Goal: Book appointment/travel/reservation

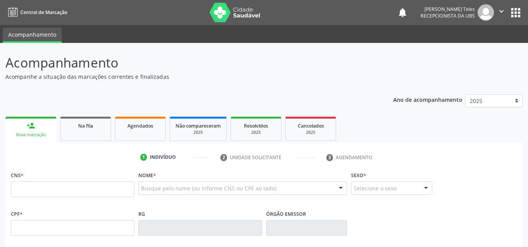
click at [56, 190] on input "text" at bounding box center [73, 190] width 124 height 16
type input "705 2034 4012 1775"
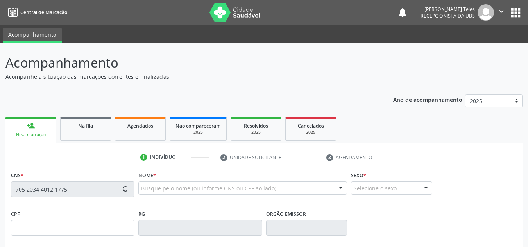
type input "27/[DATE]"
type input "[PERSON_NAME]"
type input "[PHONE_NUMBER]"
type input "S/N"
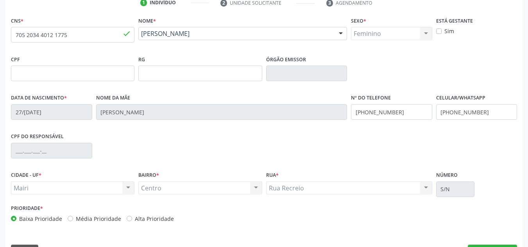
scroll to position [176, 0]
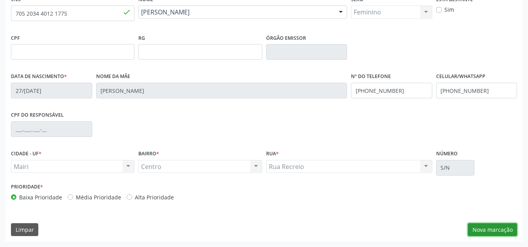
click at [484, 229] on button "Nova marcação" at bounding box center [492, 230] width 49 height 13
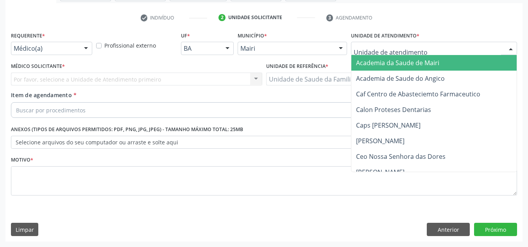
type input "J"
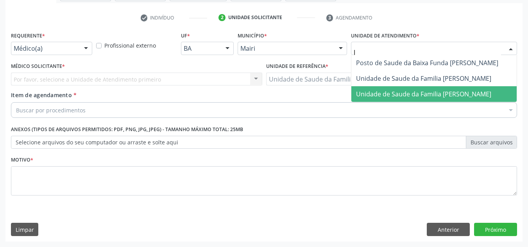
click at [414, 93] on span "Unidade de Saude da Familia [PERSON_NAME]" at bounding box center [423, 94] width 135 height 9
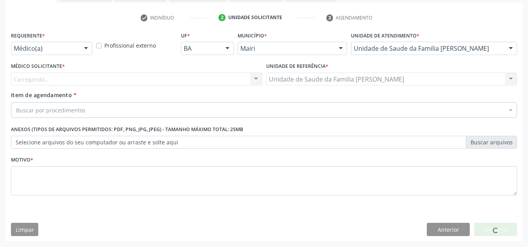
click at [38, 75] on div "Carregando... Nenhum resultado encontrado para: " " Não há nenhuma opção para s…" at bounding box center [136, 79] width 251 height 13
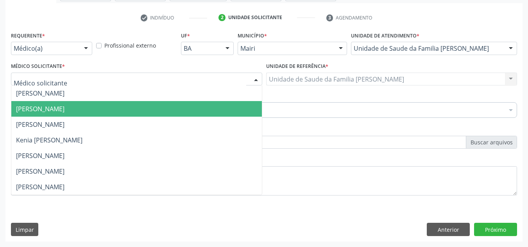
click at [52, 111] on span "[PERSON_NAME]" at bounding box center [40, 109] width 48 height 9
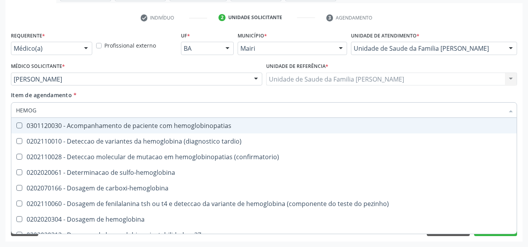
type input "HEMOGR"
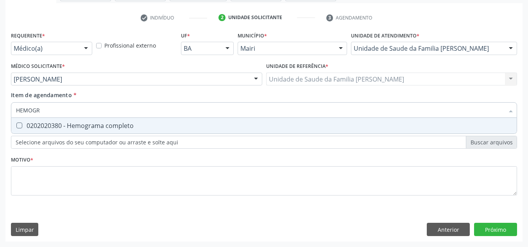
click at [56, 129] on div "0202020380 - Hemograma completo" at bounding box center [264, 126] width 496 height 6
checkbox completo "true"
type input "HEMOG"
checkbox completo "false"
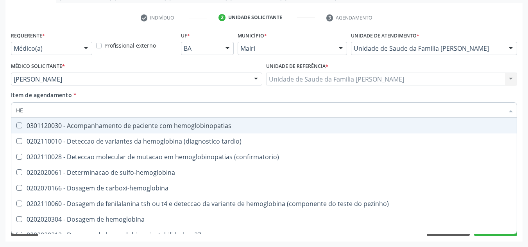
type input "H"
checkbox completo "false"
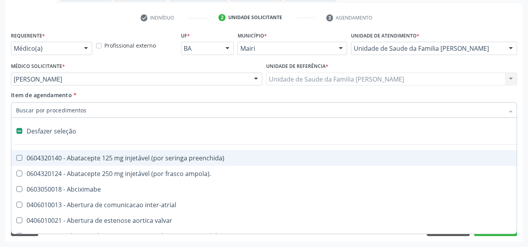
type input "G"
checkbox adolescente\) "true"
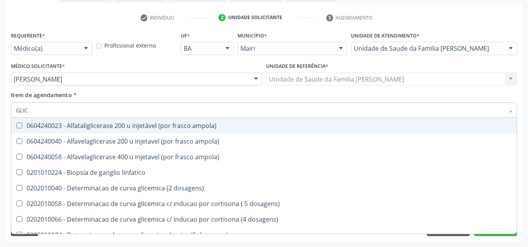
type input "GLICO"
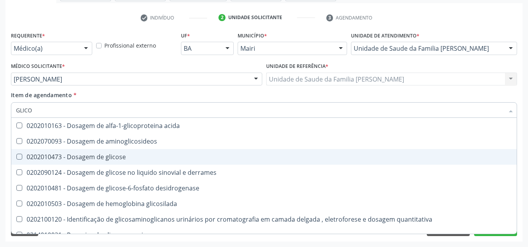
drag, startPoint x: 66, startPoint y: 154, endPoint x: 75, endPoint y: 156, distance: 8.4
click at [69, 154] on div "0202010473 - Dosagem de glicose" at bounding box center [264, 157] width 496 height 6
checkbox glicose "true"
type input "GLIC"
checkbox glicose "false"
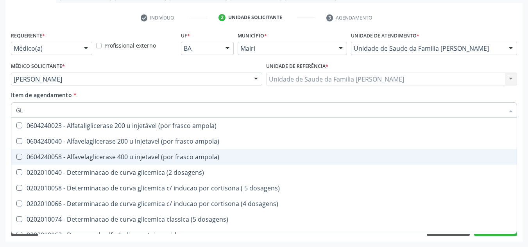
type input "G"
checkbox glicose "false"
checkbox derrames "false"
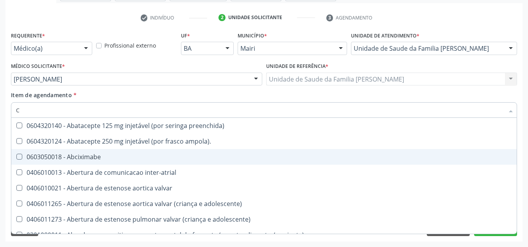
type input "CO"
checkbox comprimido\) "true"
checkbox osseo "true"
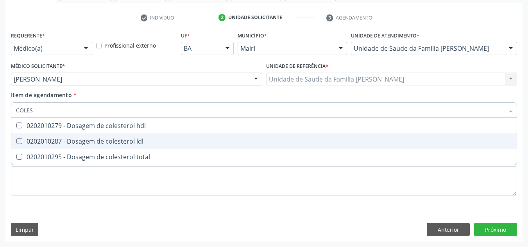
type input "COLEST"
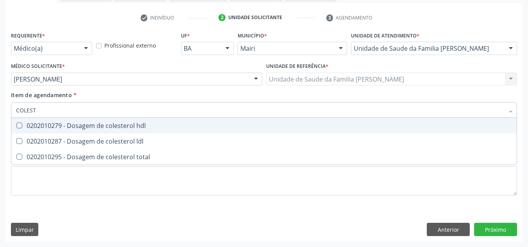
click at [62, 124] on div "0202010279 - Dosagem de colesterol hdl" at bounding box center [264, 126] width 496 height 6
checkbox hdl "true"
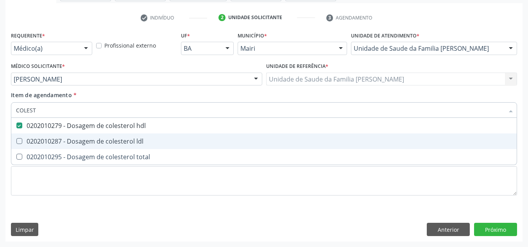
drag, startPoint x: 57, startPoint y: 140, endPoint x: 56, endPoint y: 152, distance: 12.6
click at [56, 143] on div "0202010287 - Dosagem de colesterol ldl" at bounding box center [264, 141] width 496 height 6
checkbox ldl "true"
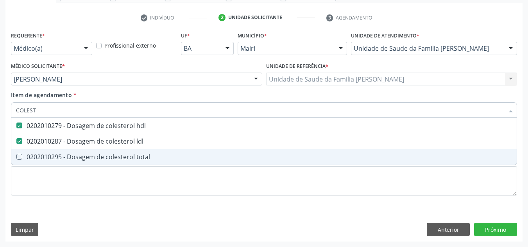
click at [56, 154] on div "0202010295 - Dosagem de colesterol total" at bounding box center [264, 157] width 496 height 6
checkbox total "true"
type input "C"
checkbox hdl "false"
checkbox ldl "false"
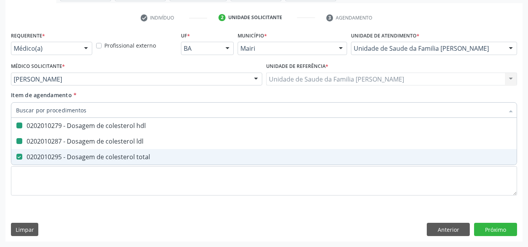
checkbox total "false"
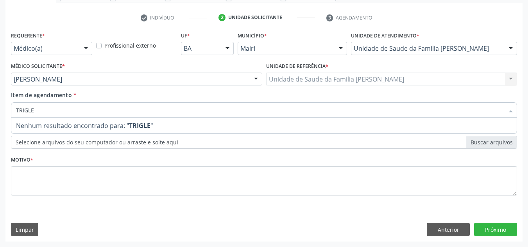
type input "TRIGL"
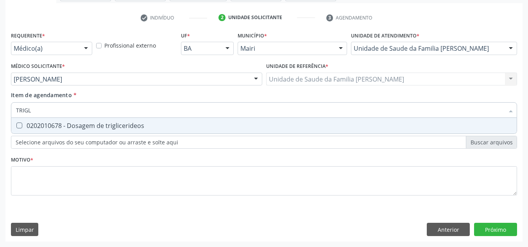
click at [112, 125] on div "0202010678 - Dosagem de triglicerideos" at bounding box center [264, 126] width 496 height 6
checkbox triglicerideos "true"
type input "TRIG"
checkbox triglicerideos "false"
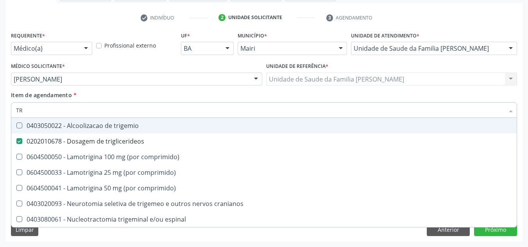
type input "T"
checkbox triglicerideos "false"
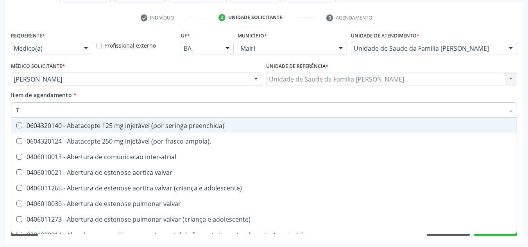
type input "TG"
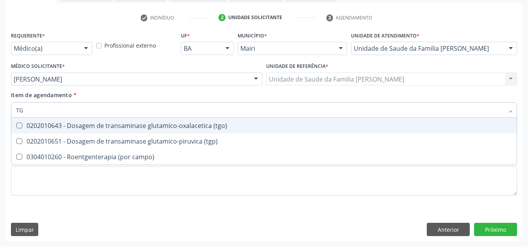
drag, startPoint x: 127, startPoint y: 125, endPoint x: 126, endPoint y: 117, distance: 7.9
click at [127, 124] on div "0202010643 - Dosagem de transaminase glutamico-oxalacetica (tgo)" at bounding box center [264, 126] width 496 height 6
checkbox \(tgo\) "true"
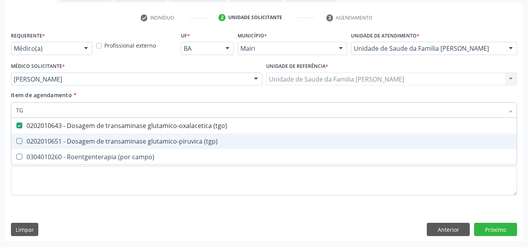
click at [136, 140] on div "0202010651 - Dosagem de transaminase glutamico-piruvica (tgp)" at bounding box center [264, 141] width 496 height 6
checkbox \(tgp\) "true"
type input "T"
checkbox \(tgo\) "false"
checkbox \(tgp\) "false"
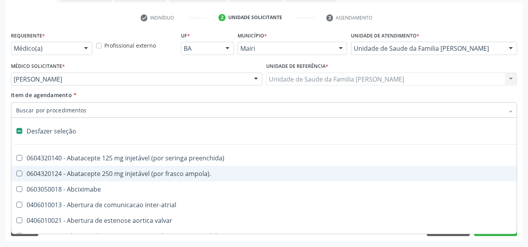
type input "U"
checkbox sexual "true"
checkbox aparentado "true"
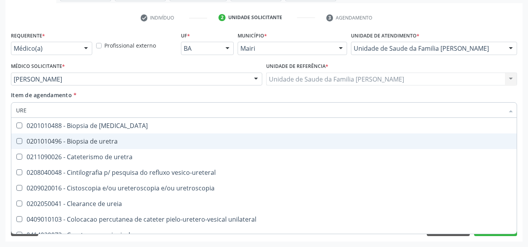
type input "UREI"
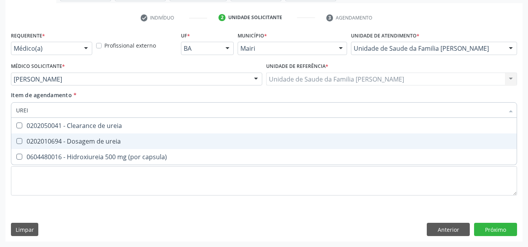
click at [100, 135] on span "0202010694 - Dosagem de ureia" at bounding box center [263, 142] width 505 height 16
checkbox ureia "true"
type input "URE"
checkbox ureia "false"
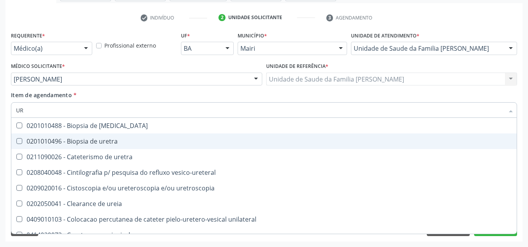
type input "U"
checkbox ureia "false"
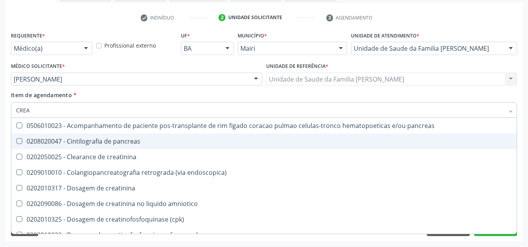
type input "CREAT"
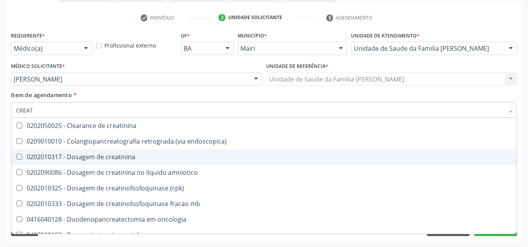
click at [100, 155] on div "0202010317 - Dosagem de creatinina" at bounding box center [264, 157] width 496 height 6
checkbox creatinina "true"
type input "CREA"
checkbox creatinina "false"
checkbox \(cpk\) "true"
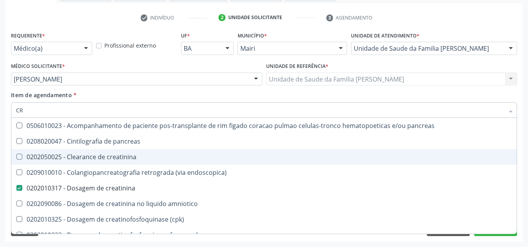
type input "C"
checkbox creatinina "false"
checkbox oncologia "false"
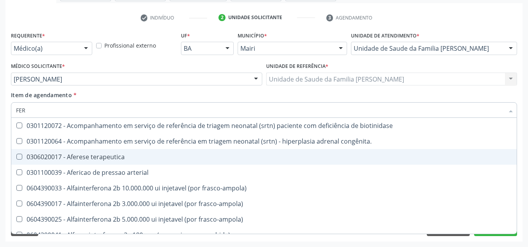
type input "FERR"
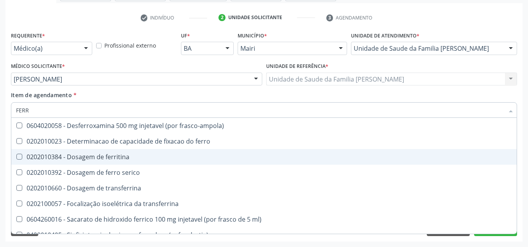
click at [93, 154] on div "0202010384 - Dosagem de ferritina" at bounding box center [264, 157] width 496 height 6
checkbox ferritina "true"
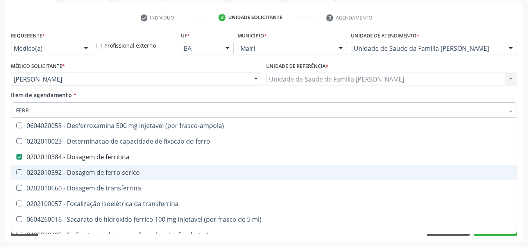
click at [124, 174] on div "0202010392 - Dosagem de ferro serico" at bounding box center [264, 173] width 496 height 6
checkbox serico "true"
type input "FER"
checkbox ferritina "false"
checkbox serico "false"
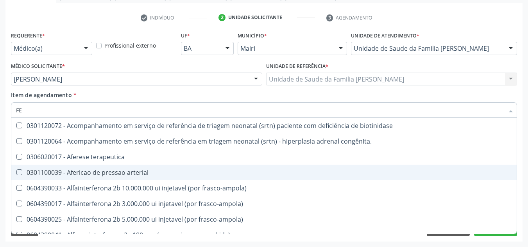
type input "F"
checkbox ferritina "false"
checkbox serico "false"
checkbox interferencia "false"
checkbox inferior "false"
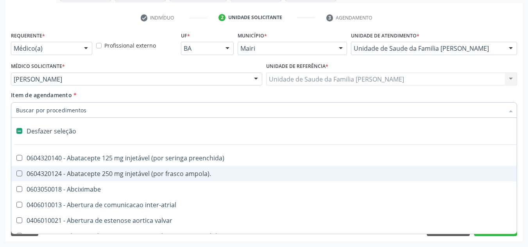
type input "F"
checkbox implantavel "true"
checkbox leitura "true"
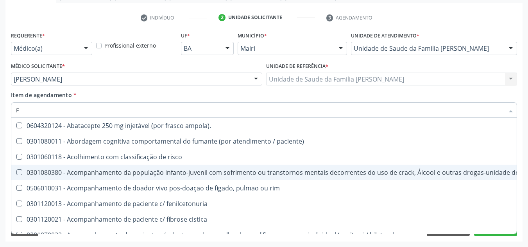
type input "FE"
checkbox b "true"
checkbox c "true"
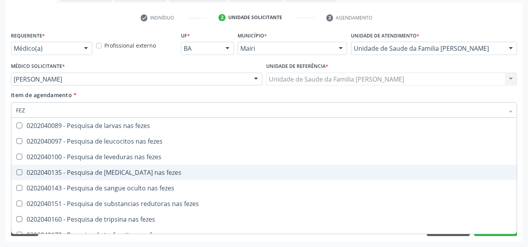
type input "FEZE"
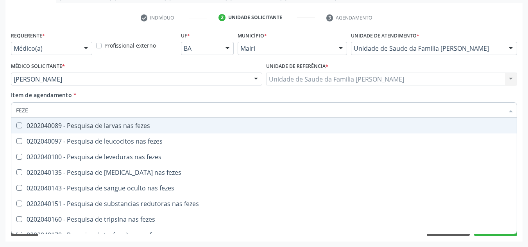
drag, startPoint x: 138, startPoint y: 128, endPoint x: 142, endPoint y: 119, distance: 9.3
click at [138, 127] on div "0202040089 - Pesquisa de larvas nas fezes" at bounding box center [264, 126] width 496 height 6
checkbox fezes "true"
type input "F"
checkbox fezes "false"
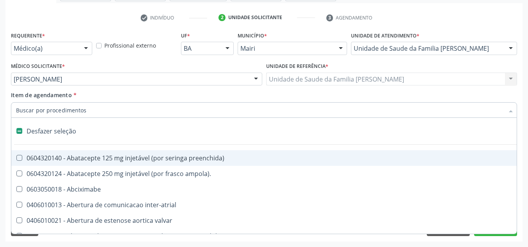
type input "U"
checkbox sexual "true"
checkbox aparentado "true"
checkbox transplante "true"
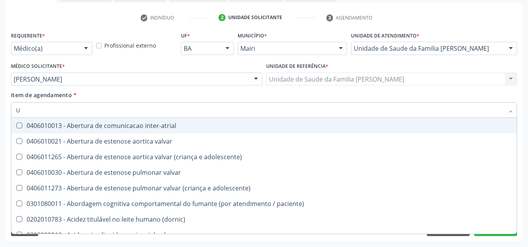
type input "UR"
checkbox nivel "true"
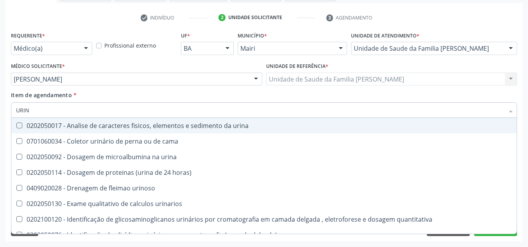
type input "URINA"
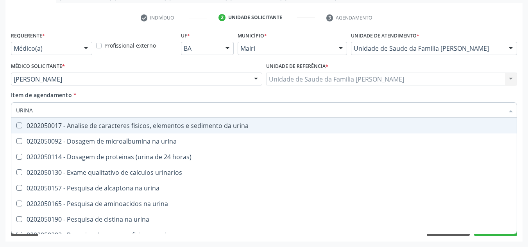
click at [143, 120] on span "0202050017 - Analise de caracteres fisicos, elementos e sedimento da urina" at bounding box center [263, 126] width 505 height 16
checkbox urina "true"
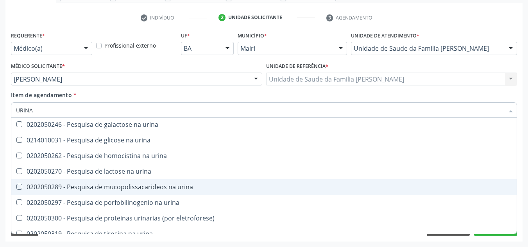
scroll to position [195, 0]
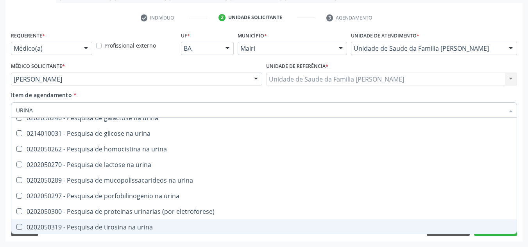
click at [525, 204] on div "Acompanhamento Acompanhe a situação das marcações correntes e finalizadas Relat…" at bounding box center [264, 75] width 528 height 344
checkbox urina "true"
checkbox horas\) "true"
checkbox urinarios "true"
checkbox urina "true"
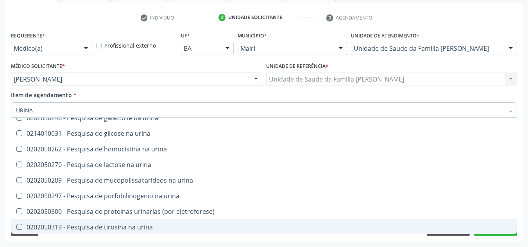
checkbox urina "true"
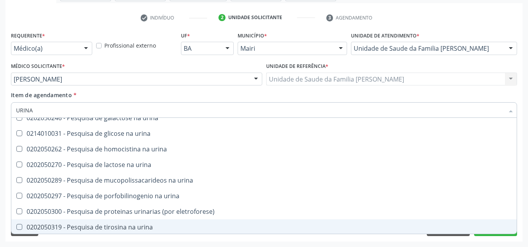
checkbox urina "true"
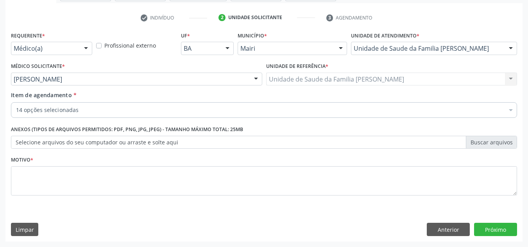
scroll to position [0, 0]
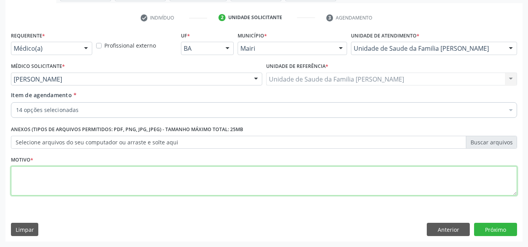
click at [79, 186] on textarea at bounding box center [264, 182] width 506 height 30
type textarea "AVALIACAO"
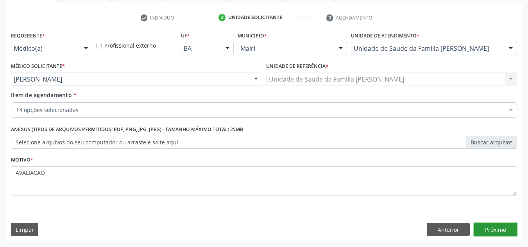
click at [498, 226] on button "Próximo" at bounding box center [495, 229] width 43 height 13
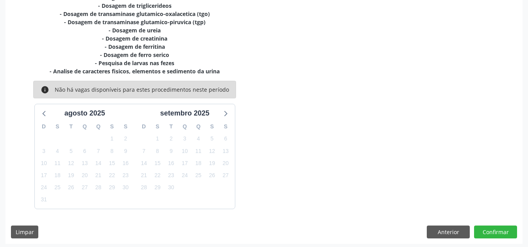
scroll to position [222, 0]
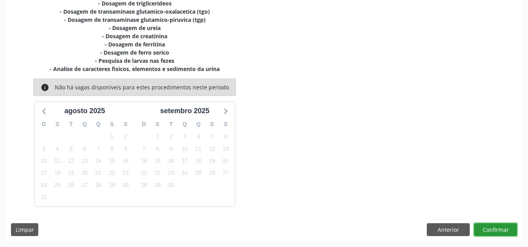
click at [490, 236] on button "Confirmar" at bounding box center [495, 230] width 43 height 13
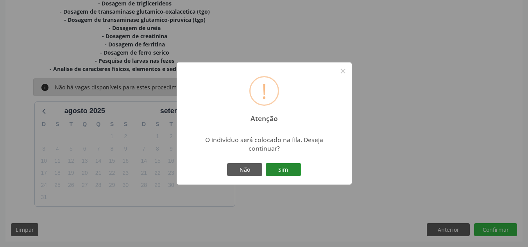
click at [284, 167] on button "Sim" at bounding box center [283, 169] width 35 height 13
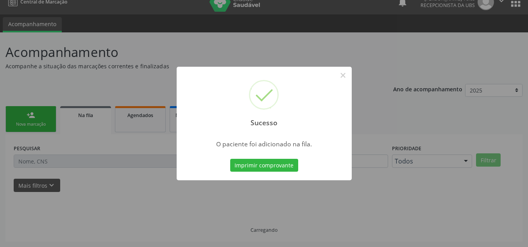
scroll to position [11, 0]
